Goal: Transaction & Acquisition: Purchase product/service

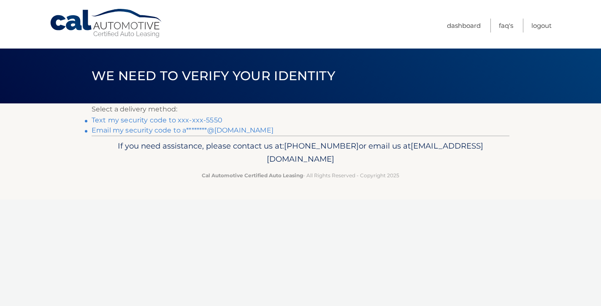
click at [197, 120] on link "Text my security code to xxx-xxx-5550" at bounding box center [157, 120] width 131 height 8
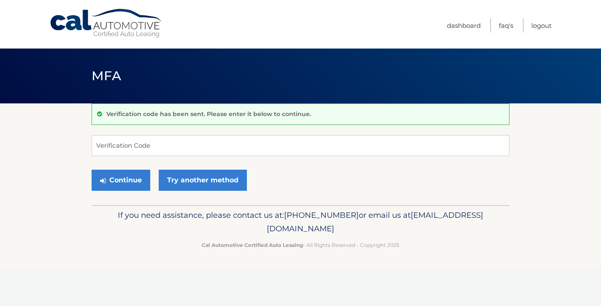
click at [197, 150] on input "Verification Code" at bounding box center [301, 145] width 418 height 21
type input "242120"
click at [129, 182] on button "Continue" at bounding box center [121, 180] width 59 height 21
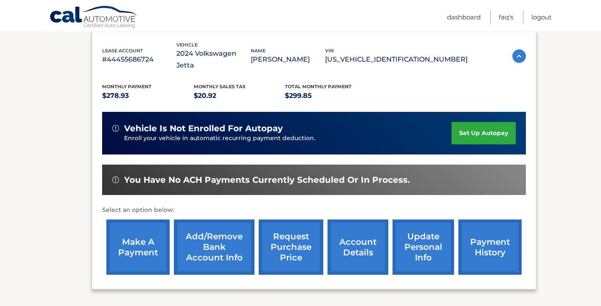
scroll to position [145, 0]
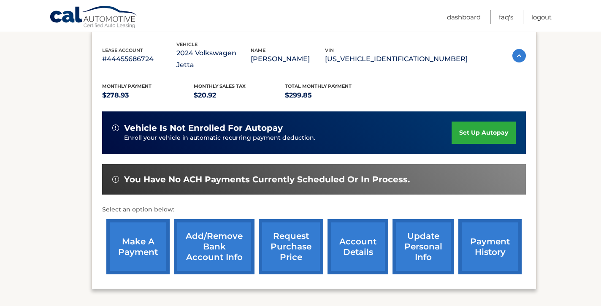
click at [131, 236] on link "make a payment" at bounding box center [137, 246] width 63 height 55
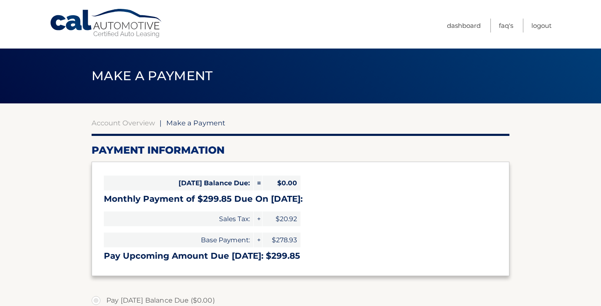
select select "YmI0ODc5OWQtZTA2Mi00YWMwLWJkNWUtY2VkMjg2MmE2OGM2"
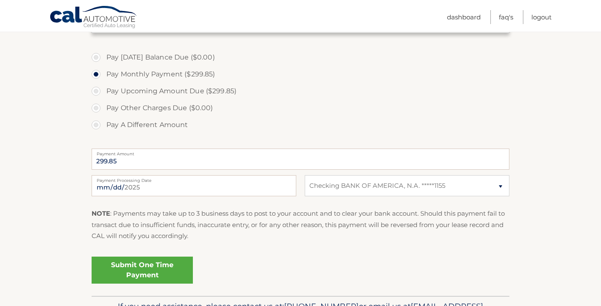
scroll to position [251, 0]
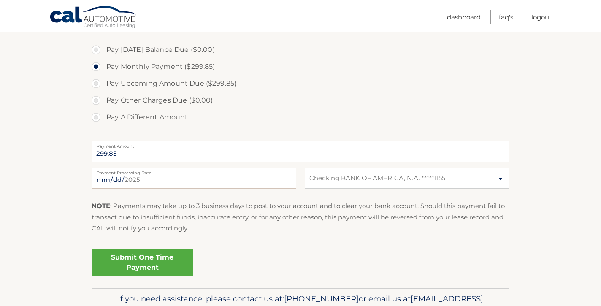
click at [148, 268] on link "Submit One Time Payment" at bounding box center [142, 262] width 101 height 27
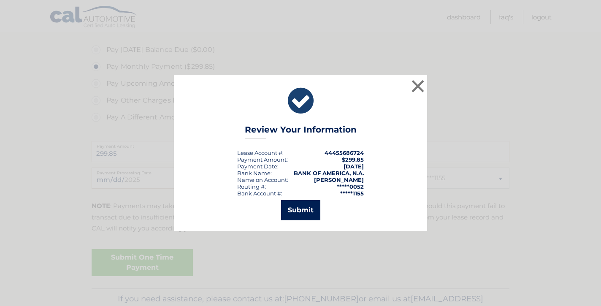
click at [306, 206] on button "Submit" at bounding box center [300, 210] width 39 height 20
